Goal: Task Accomplishment & Management: Use online tool/utility

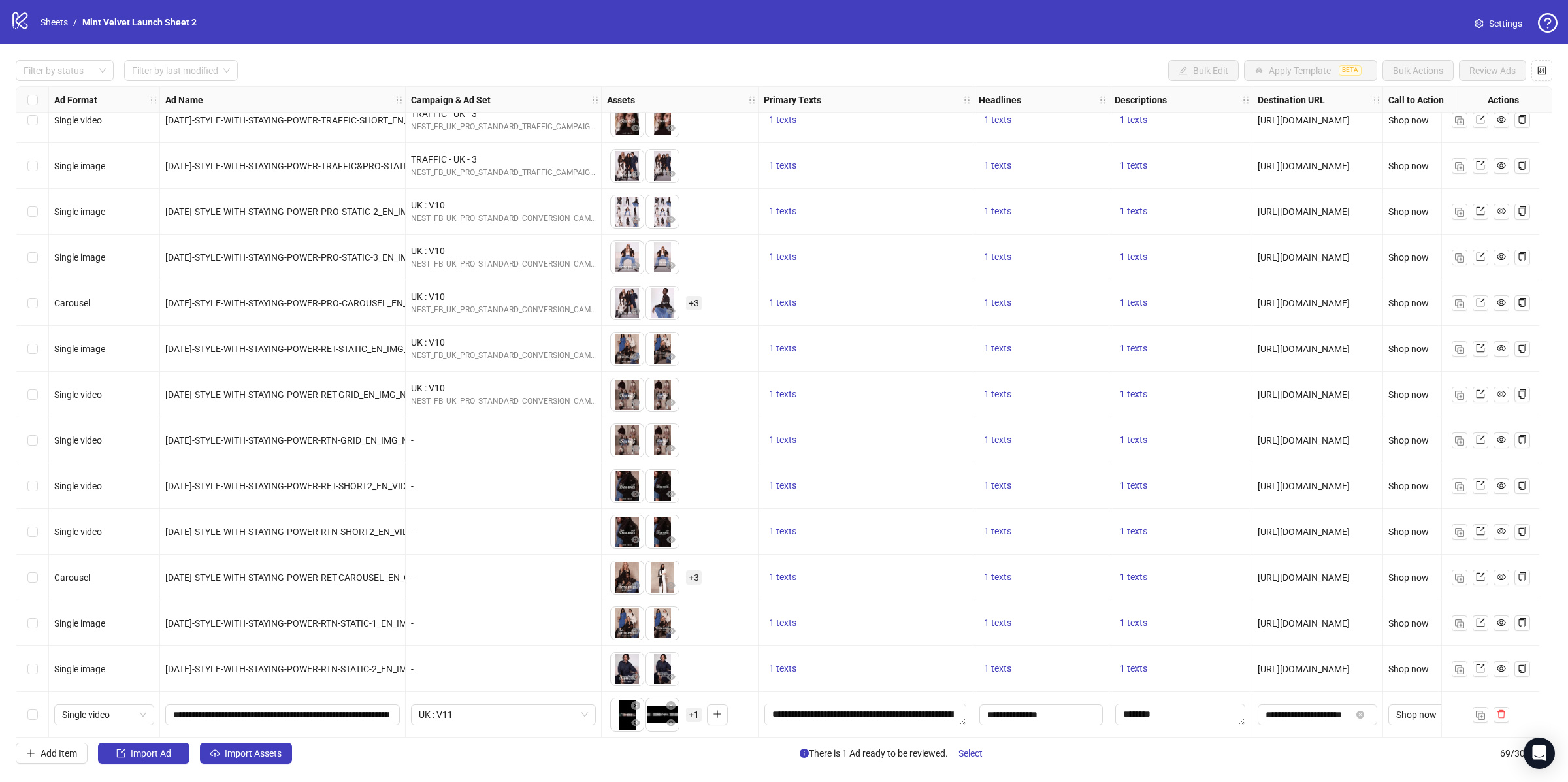
scroll to position [2536, 0]
click at [692, 711] on span "+ 1" at bounding box center [694, 715] width 16 height 15
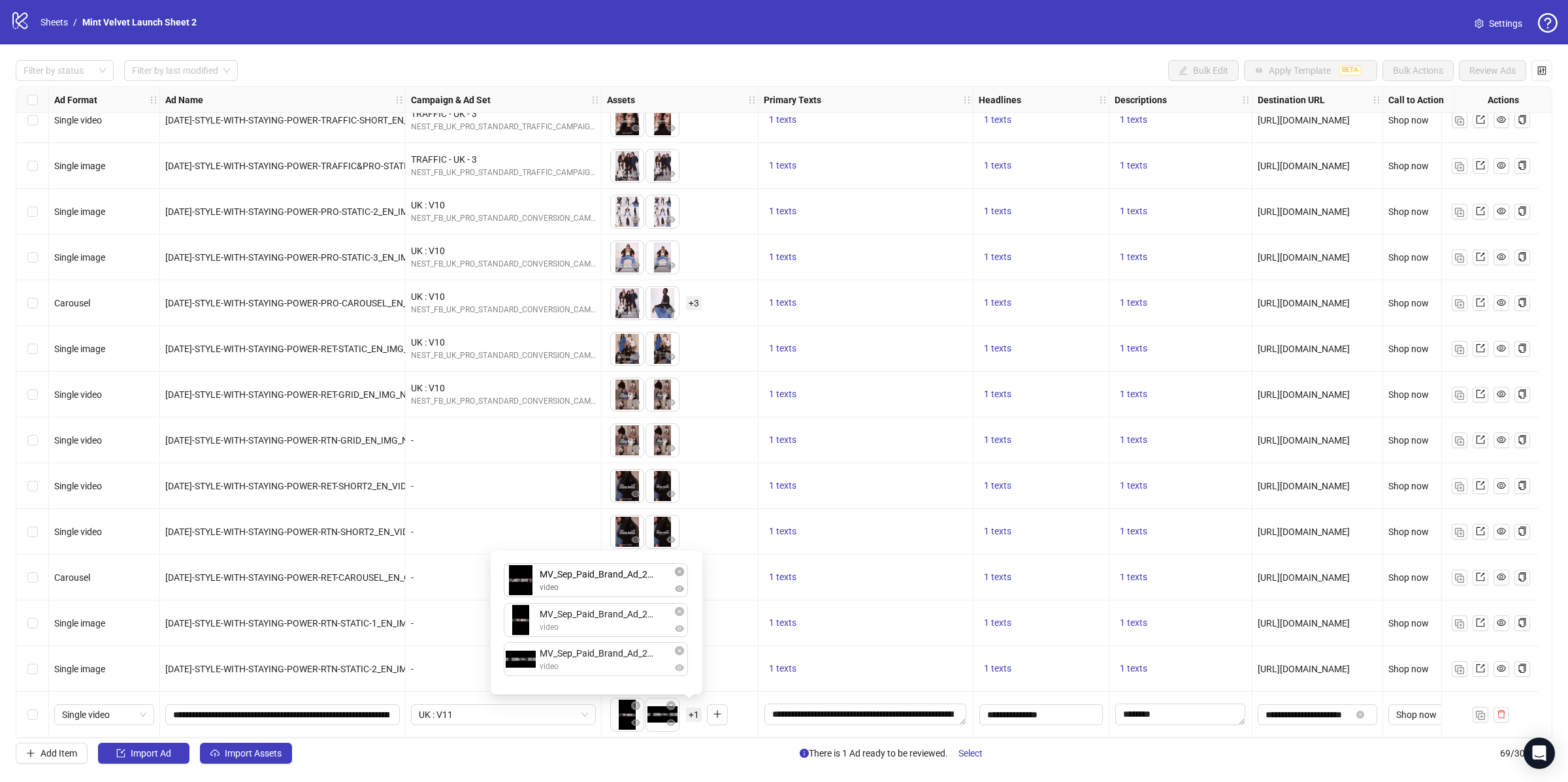
drag, startPoint x: 527, startPoint y: 661, endPoint x: 535, endPoint y: 586, distance: 75.4
click at [535, 586] on div "MV_Sep_Paid_Brand_Ad_24_9x16.mp4 video MV_Sep_Paid_Brand_Ad_24_16x9.mp4 video M…" at bounding box center [596, 622] width 196 height 128
click at [756, 697] on div "To pick up a draggable item, press the space bar. While dragging, use the arrow…" at bounding box center [680, 715] width 157 height 46
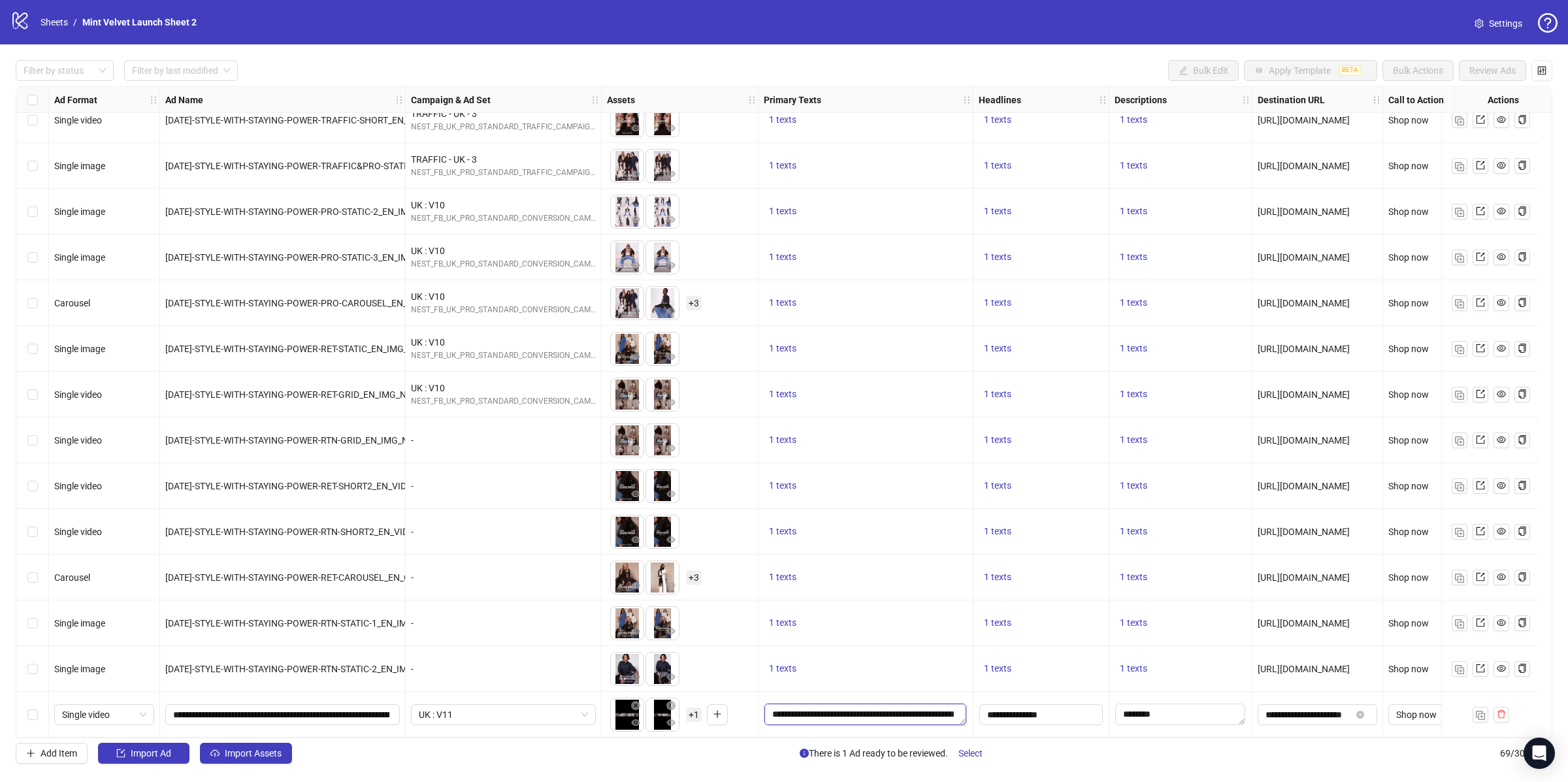
click at [844, 711] on textarea "**********" at bounding box center [865, 714] width 202 height 21
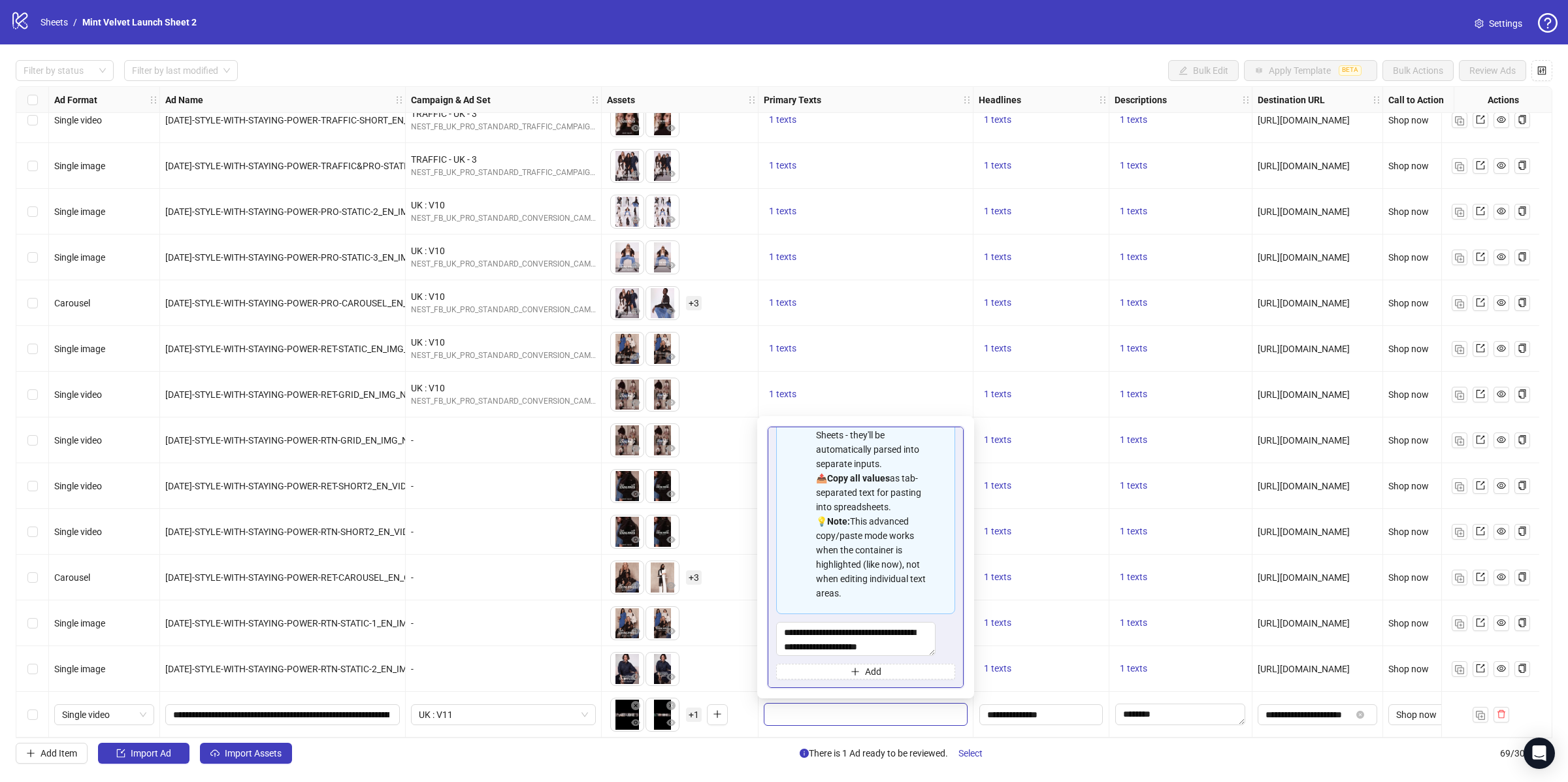
scroll to position [133, 0]
click at [854, 640] on textarea "**********" at bounding box center [856, 638] width 160 height 34
click at [1321, 717] on input "**********" at bounding box center [1308, 715] width 85 height 15
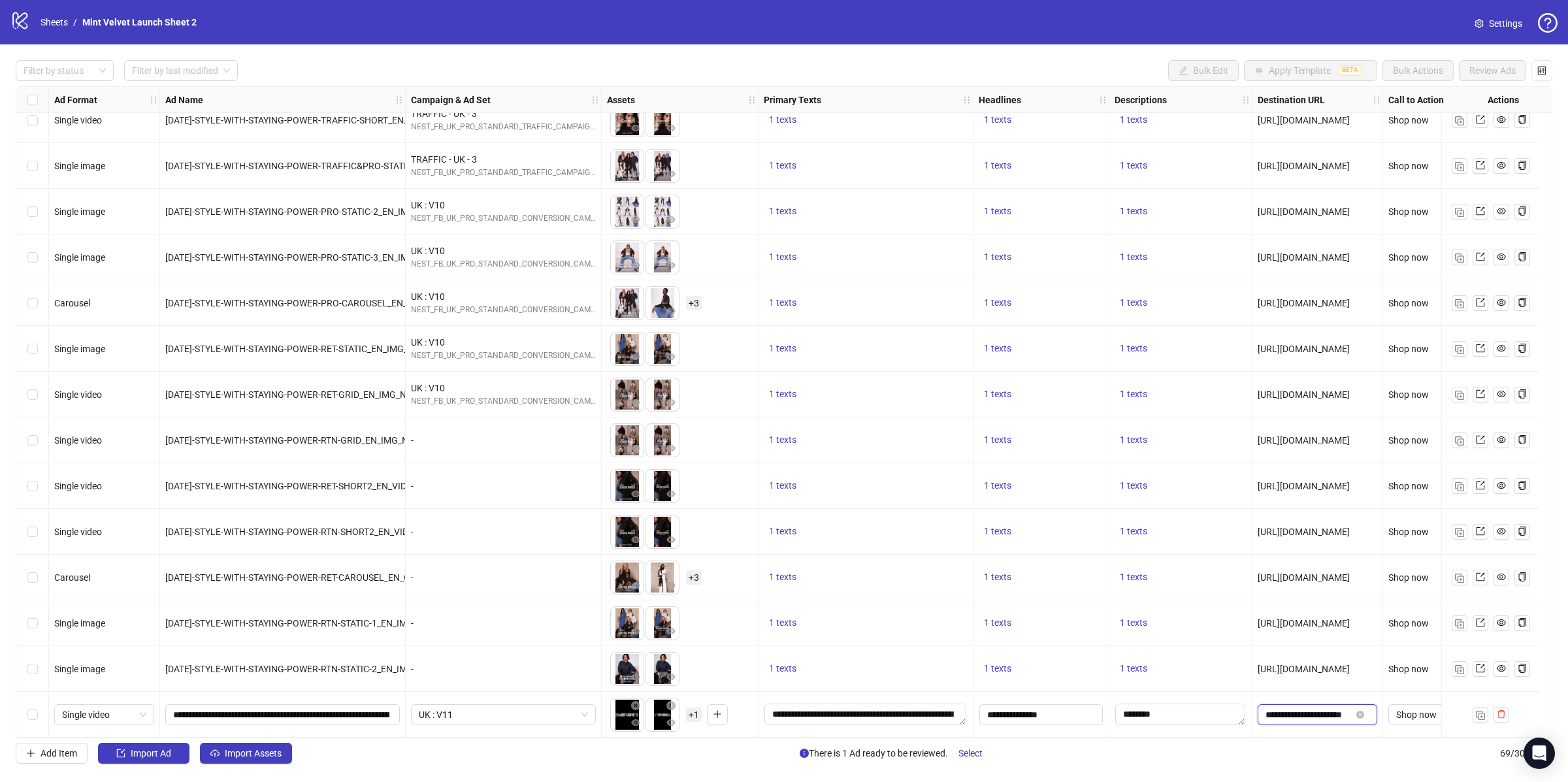
click at [1319, 711] on input "**********" at bounding box center [1308, 715] width 85 height 15
click at [1224, 694] on div at bounding box center [1181, 715] width 143 height 46
click at [1177, 722] on div at bounding box center [1181, 715] width 143 height 46
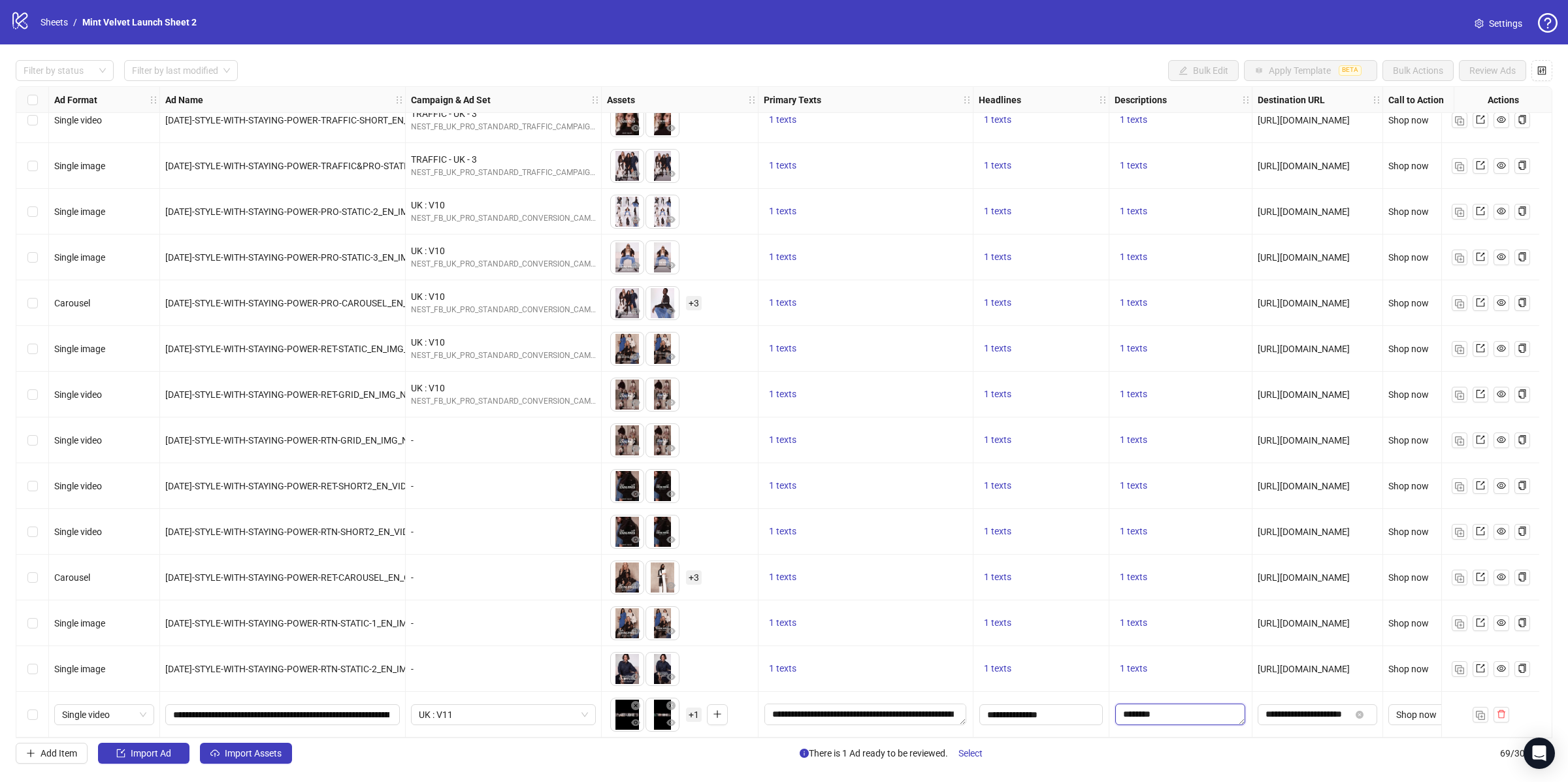
click at [1166, 713] on textarea "Edit values" at bounding box center [1179, 714] width 130 height 21
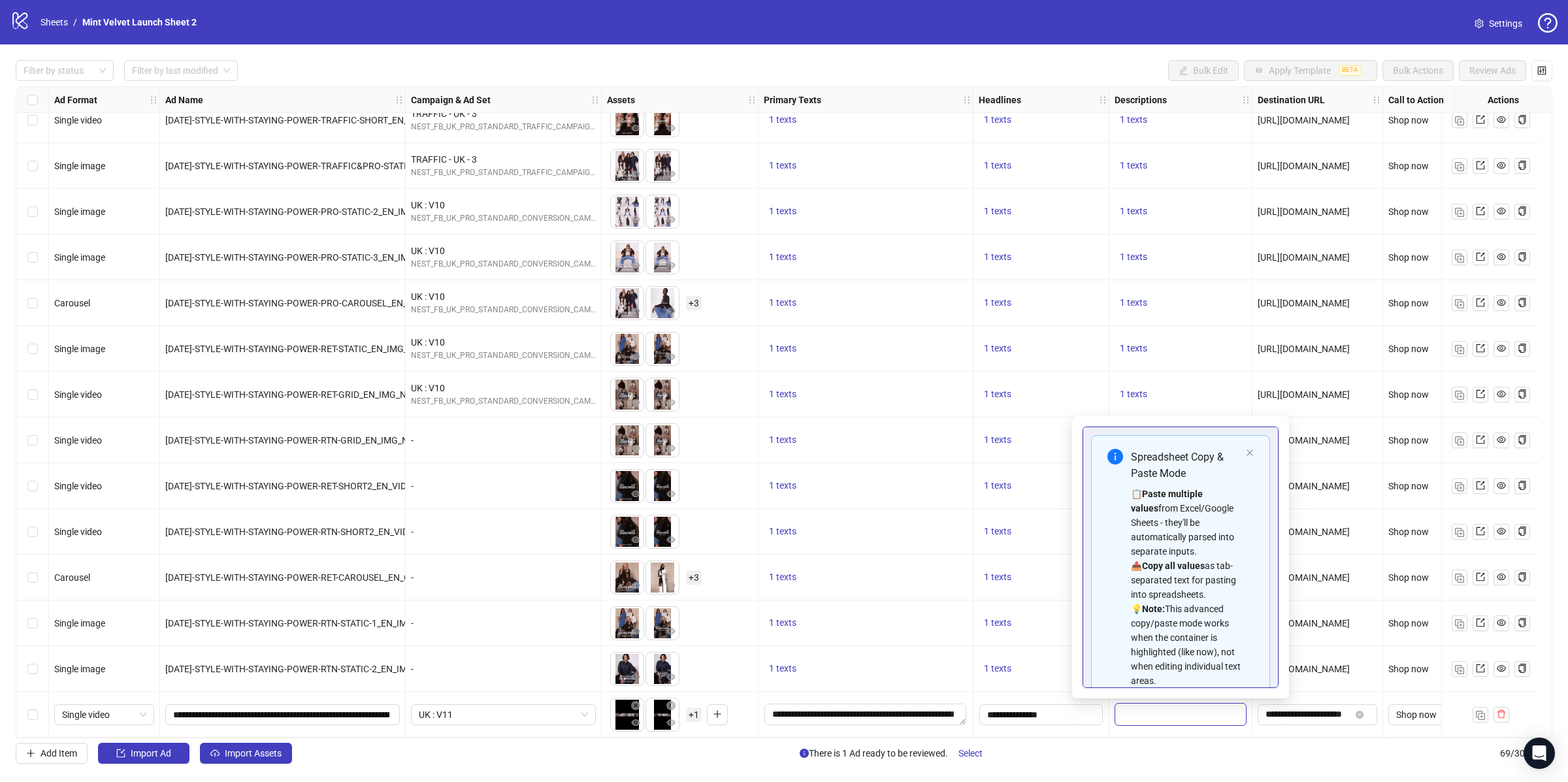
click at [1137, 710] on textarea "Multi-text input container - paste or copy values" at bounding box center [1180, 727] width 179 height 35
click at [987, 683] on div "1 texts" at bounding box center [1041, 669] width 136 height 46
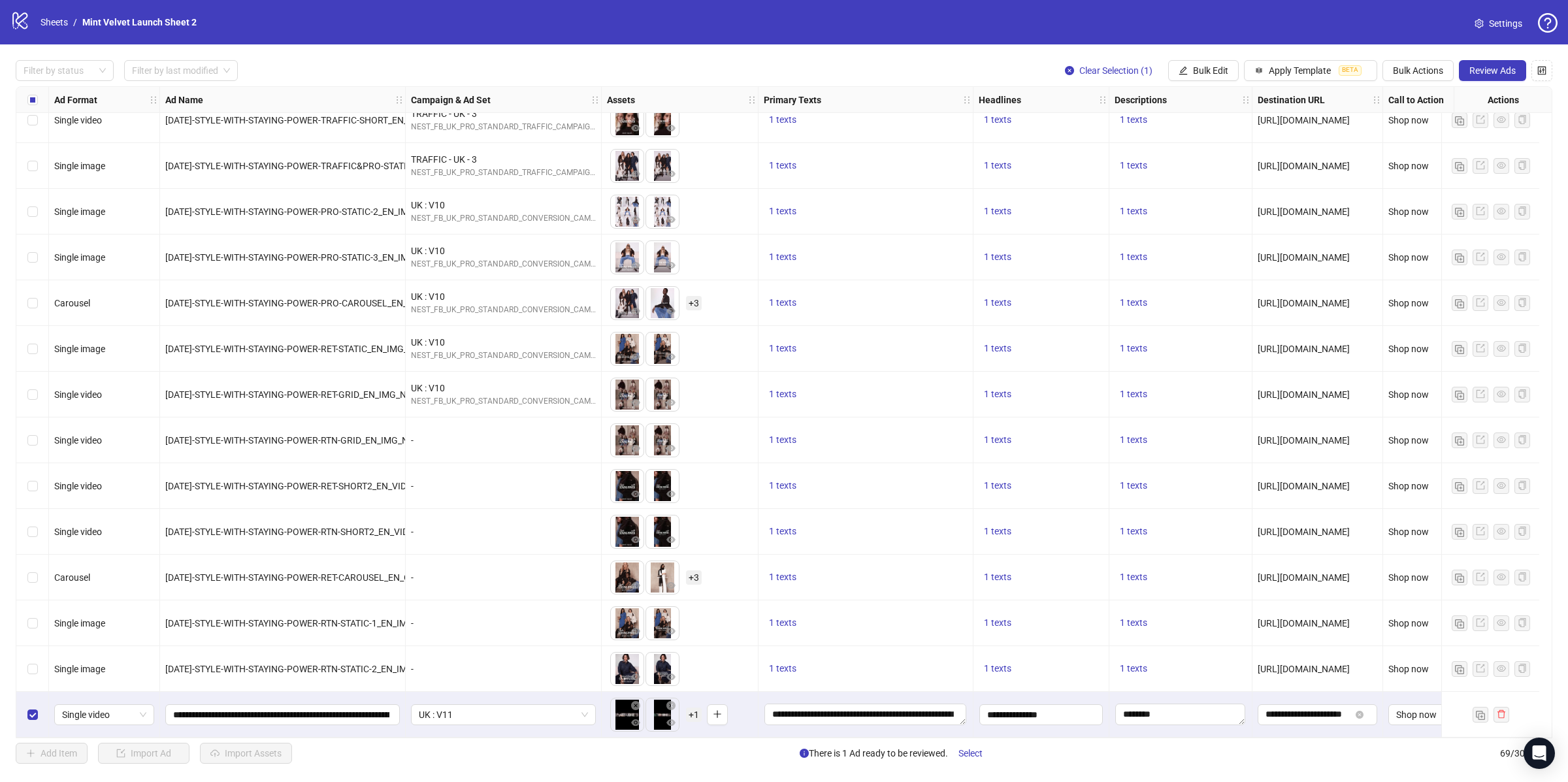
click at [1492, 71] on span "Review Ads" at bounding box center [1492, 70] width 46 height 10
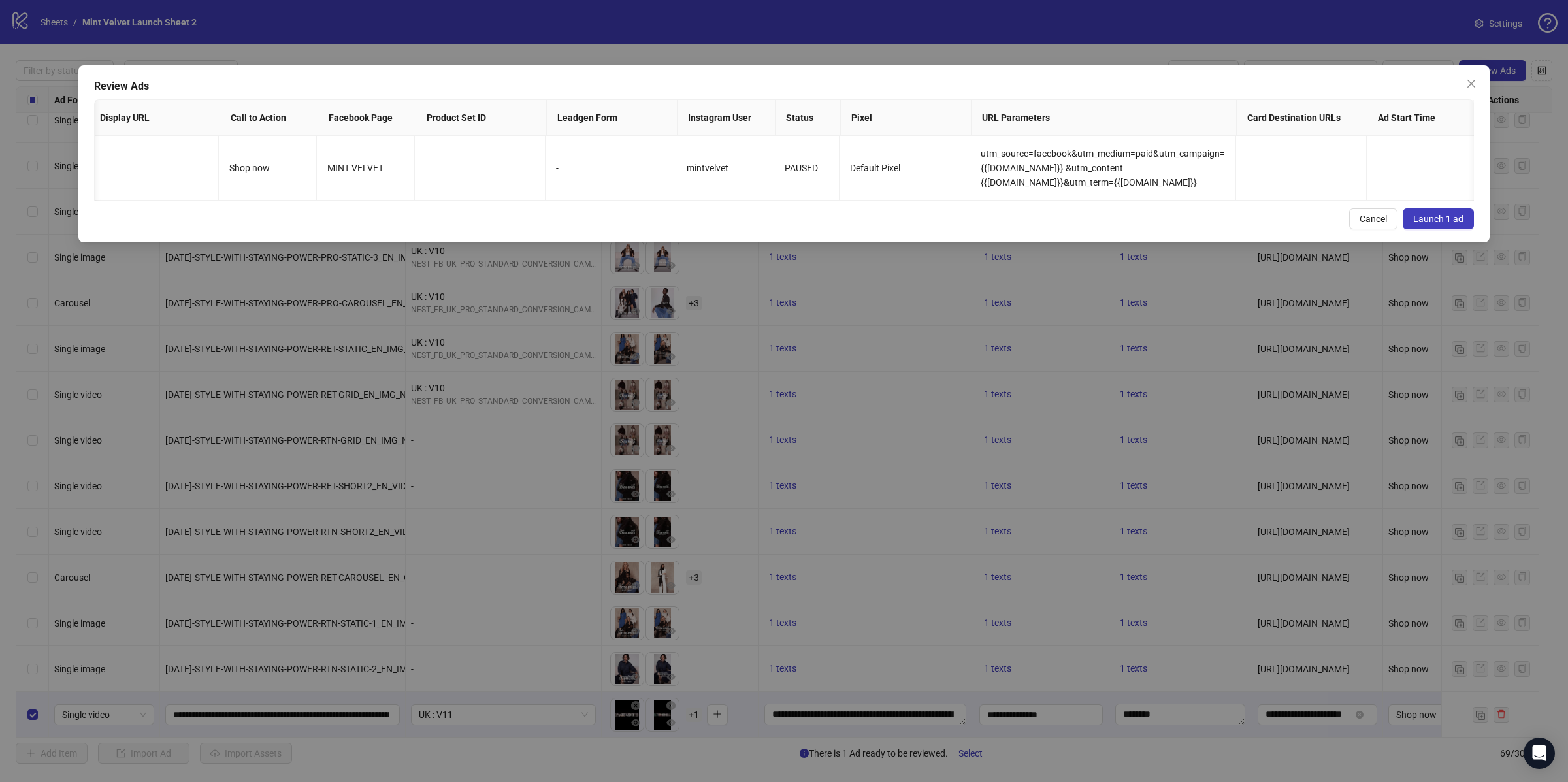
click at [1435, 224] on span "Launch 1 ad" at bounding box center [1438, 219] width 50 height 10
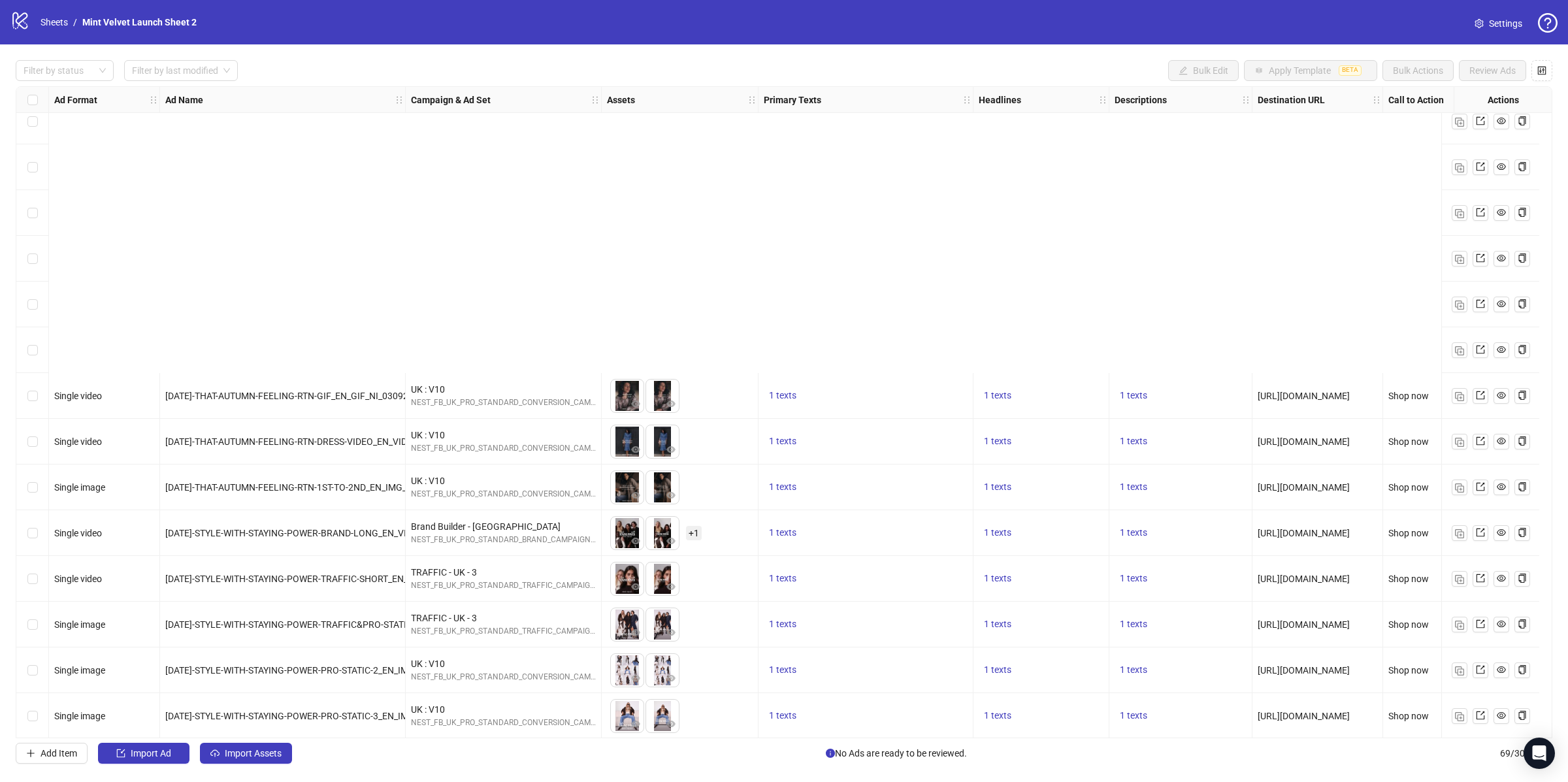
scroll to position [2536, 0]
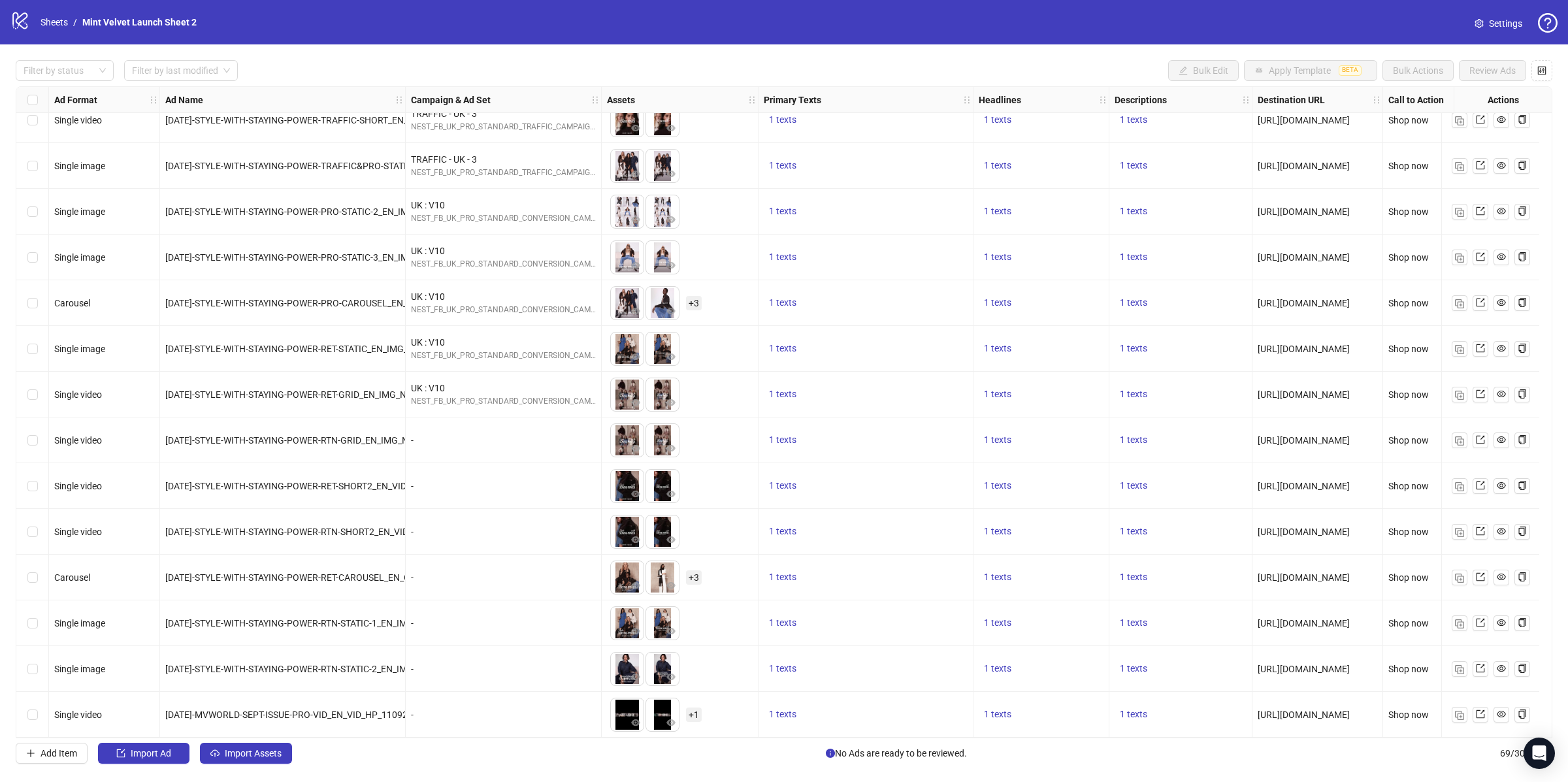
click at [742, 196] on div "To pick up a draggable item, press the space bar. While dragging, use the arrow…" at bounding box center [680, 212] width 146 height 40
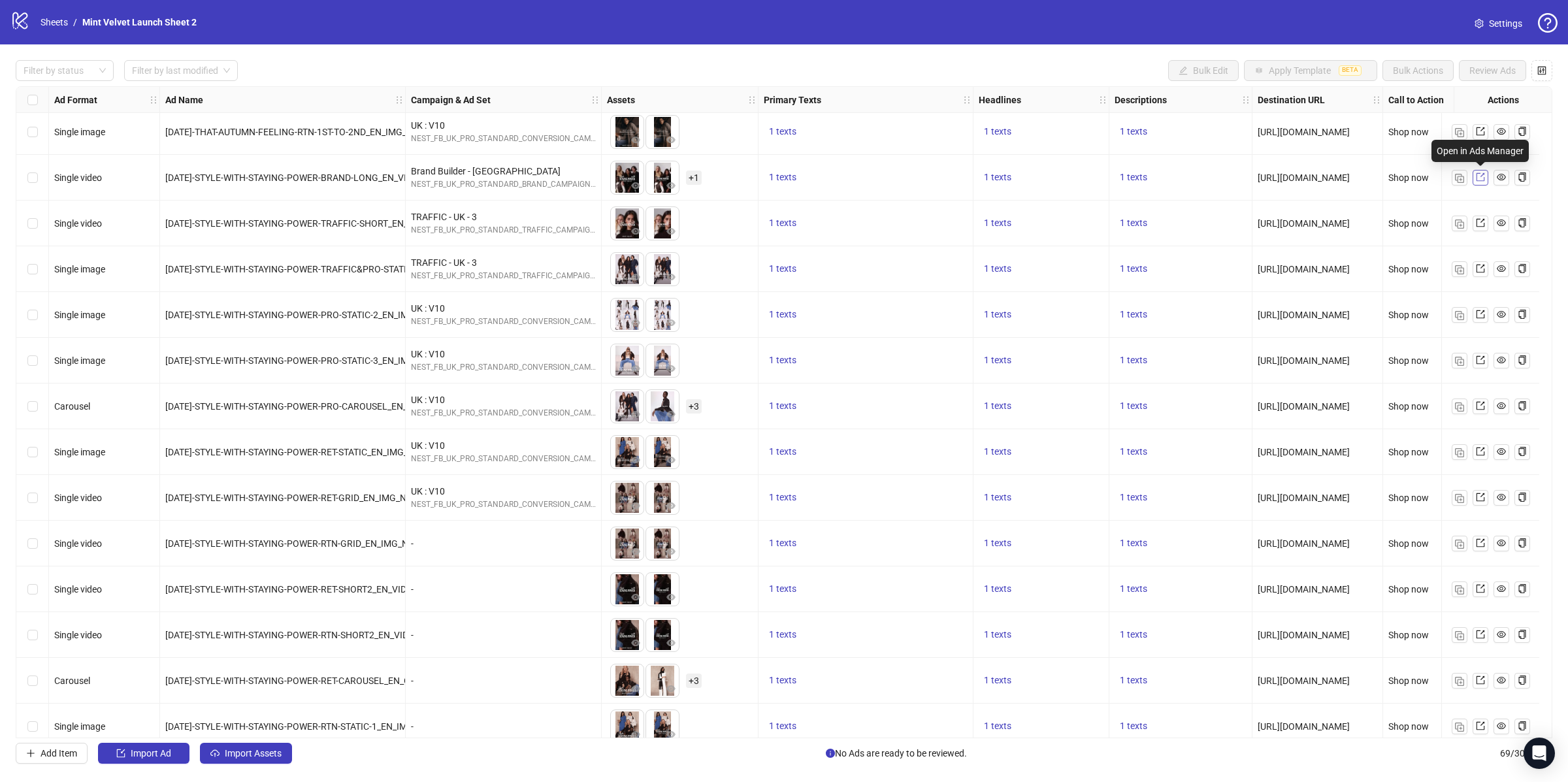
click at [1477, 176] on icon "export" at bounding box center [1480, 177] width 9 height 9
click at [1479, 218] on icon "export" at bounding box center [1480, 222] width 9 height 9
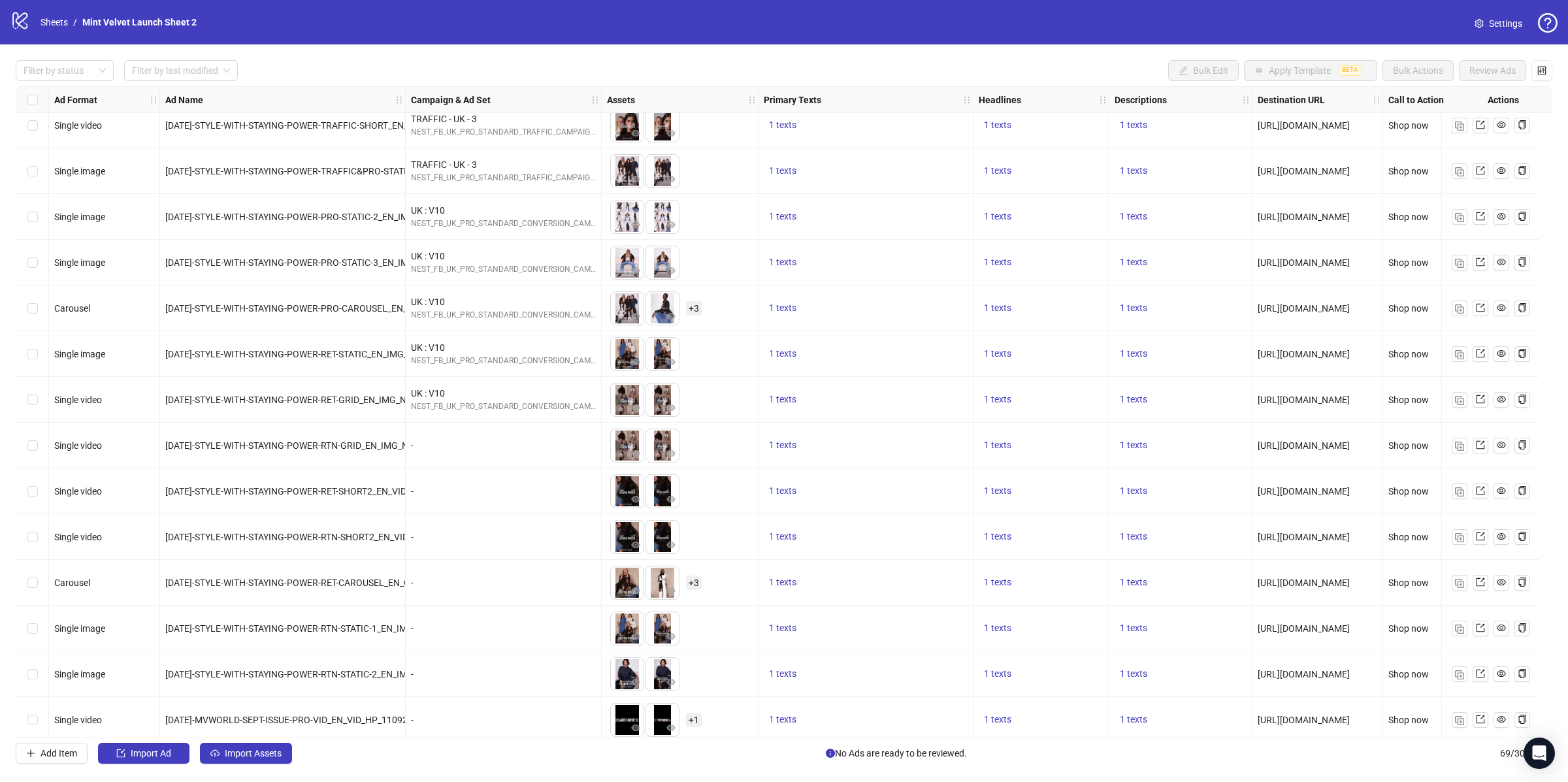
scroll to position [2536, 0]
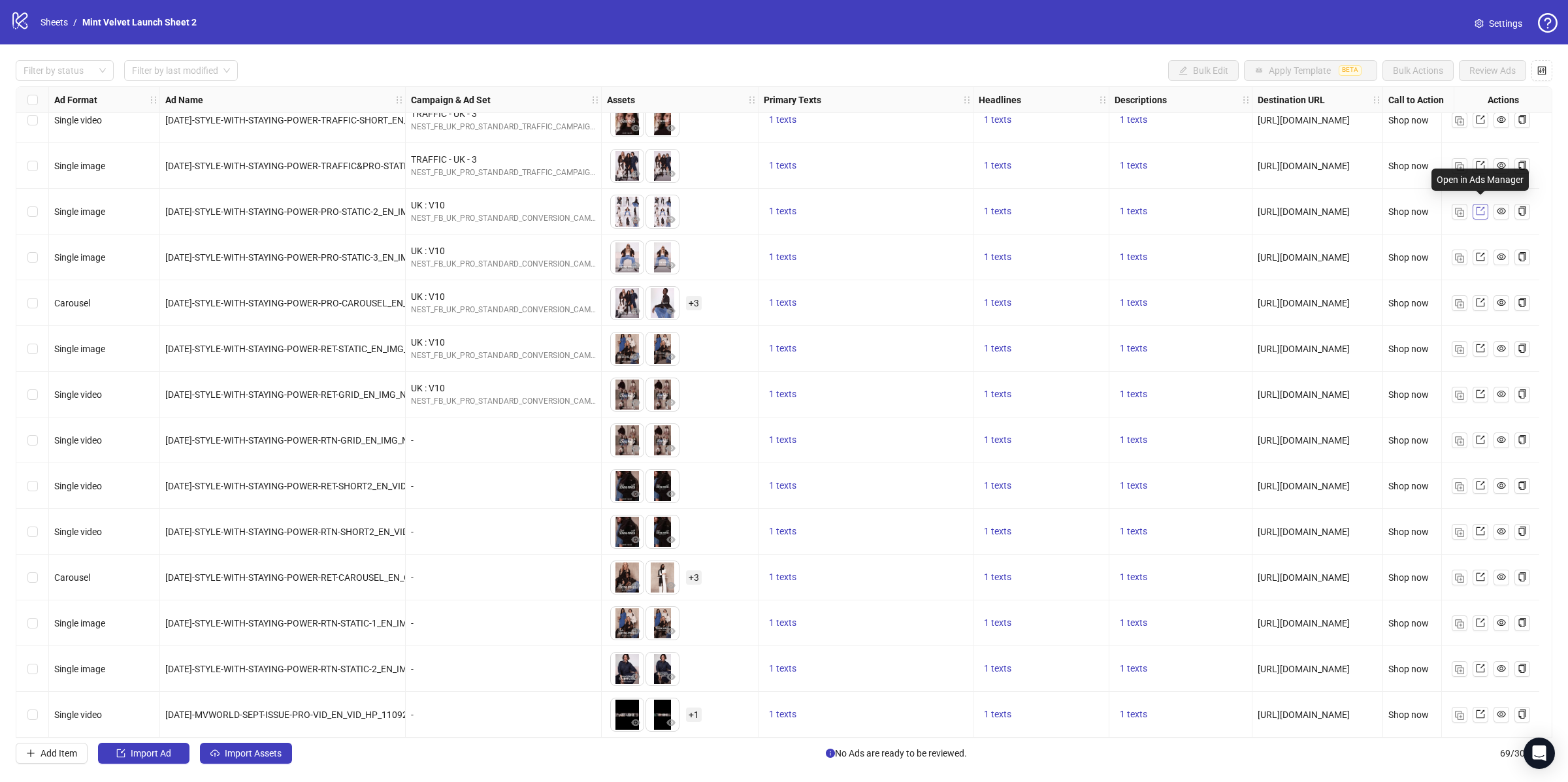
click at [1481, 207] on icon "export" at bounding box center [1480, 211] width 8 height 8
